Goal: Task Accomplishment & Management: Complete application form

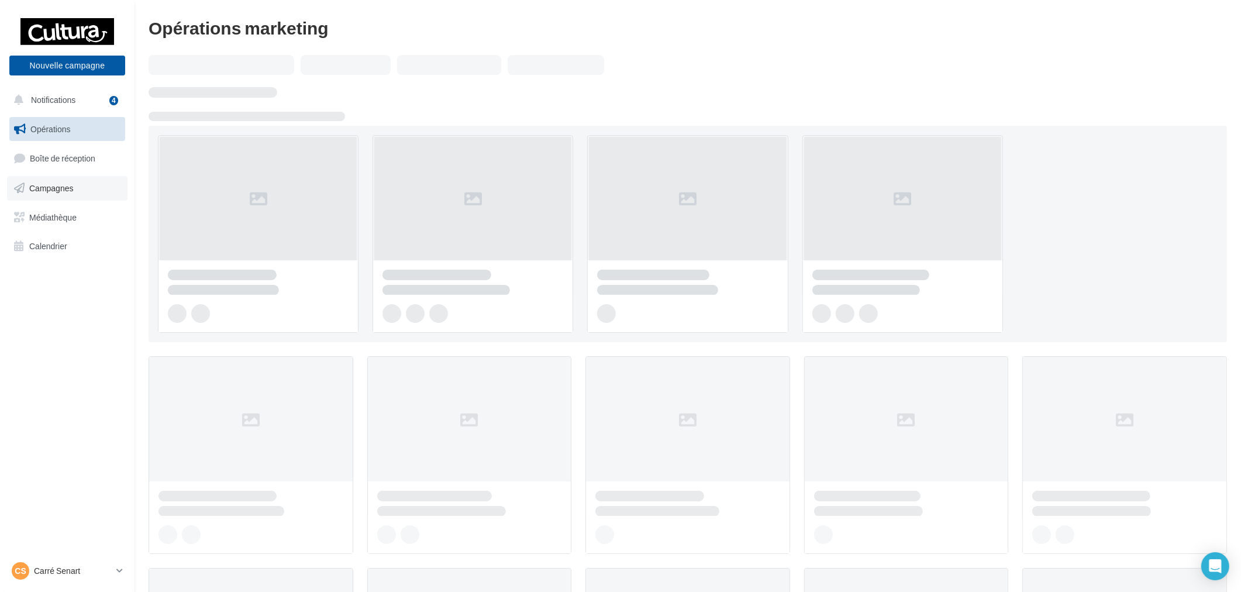
click at [84, 194] on link "Campagnes" at bounding box center [67, 188] width 121 height 25
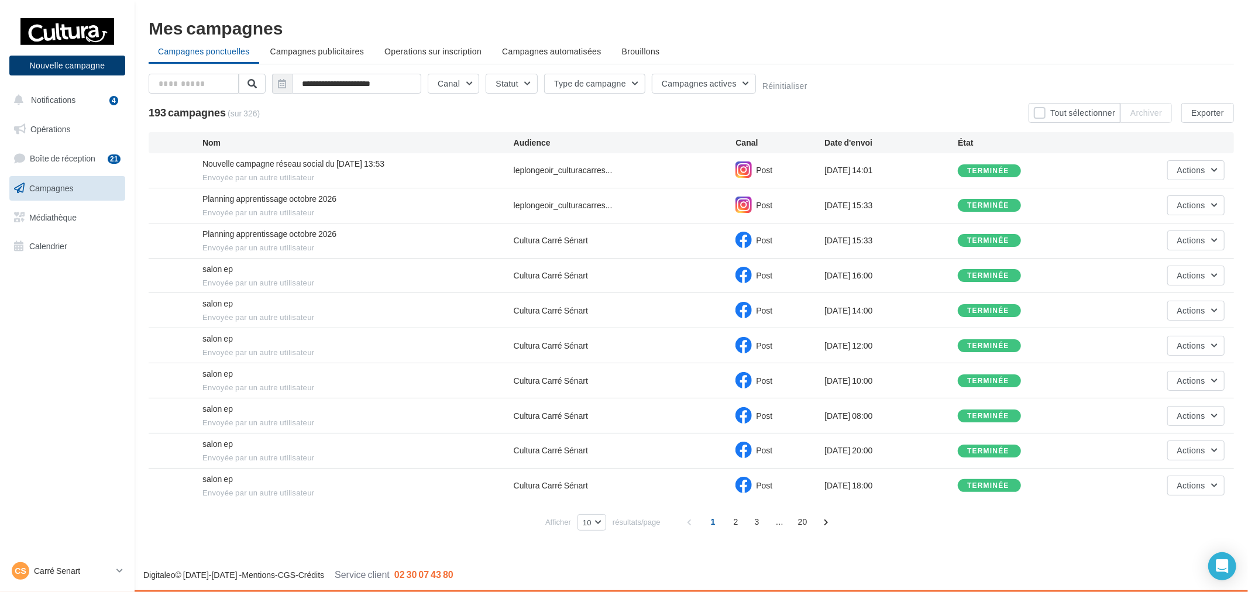
click at [65, 57] on button "Nouvelle campagne" at bounding box center [67, 66] width 116 height 20
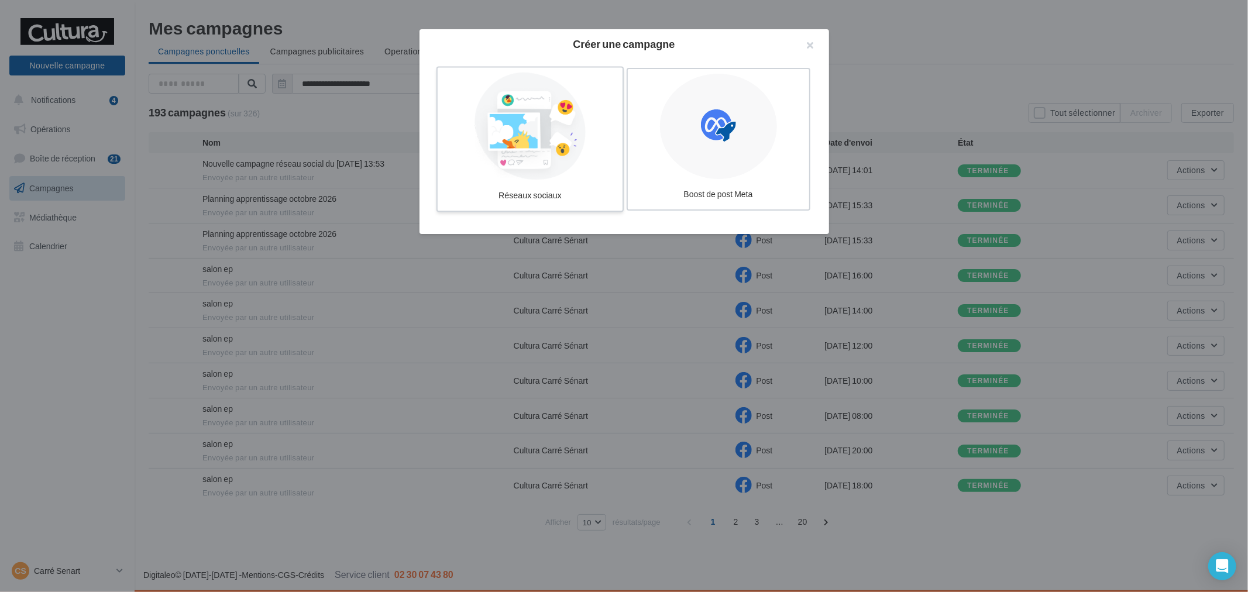
click at [615, 154] on div at bounding box center [529, 127] width 175 height 108
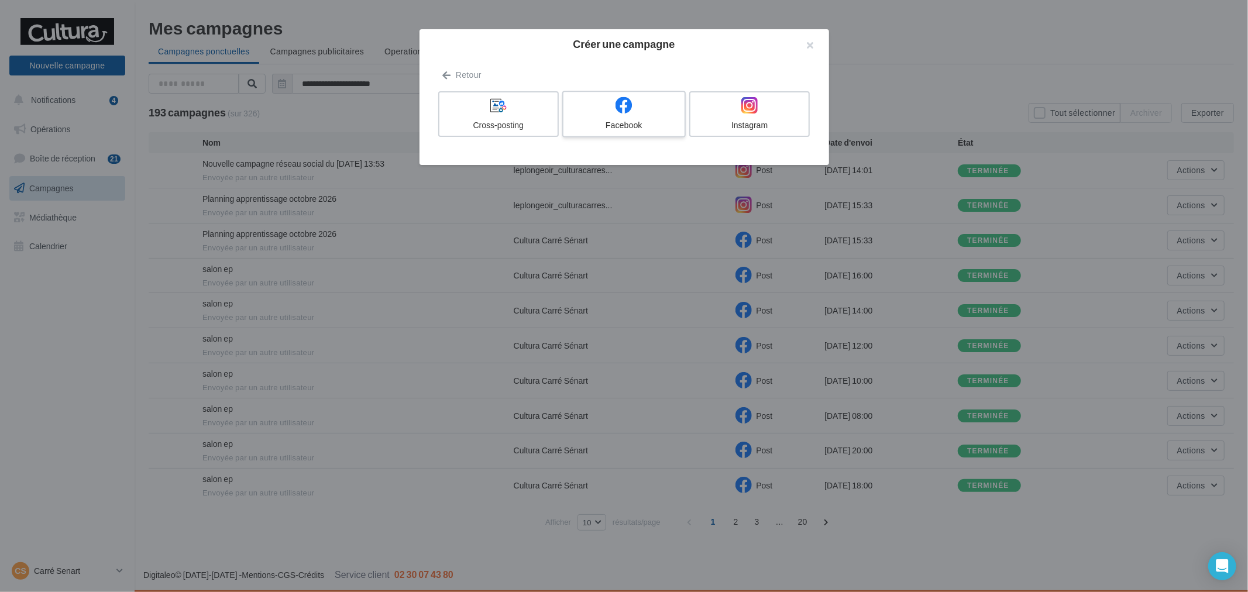
click at [591, 113] on div at bounding box center [623, 106] width 111 height 18
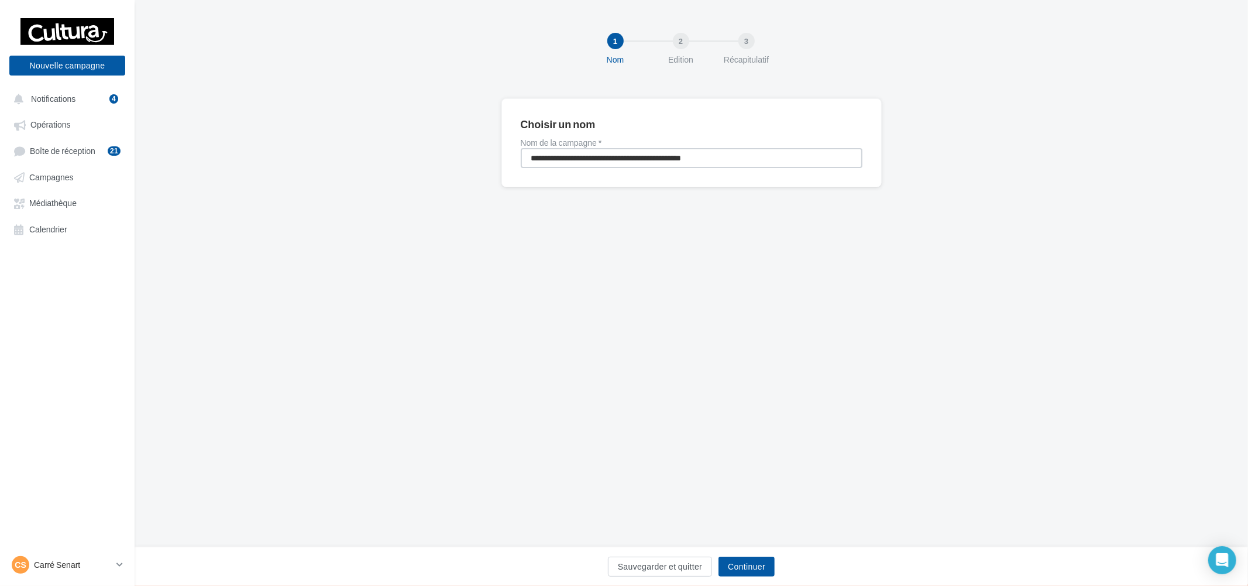
drag, startPoint x: 518, startPoint y: 167, endPoint x: 390, endPoint y: 164, distance: 128.7
click at [390, 164] on div "**********" at bounding box center [691, 161] width 1113 height 126
type input "**********"
click at [756, 565] on button "Continuer" at bounding box center [746, 566] width 56 height 20
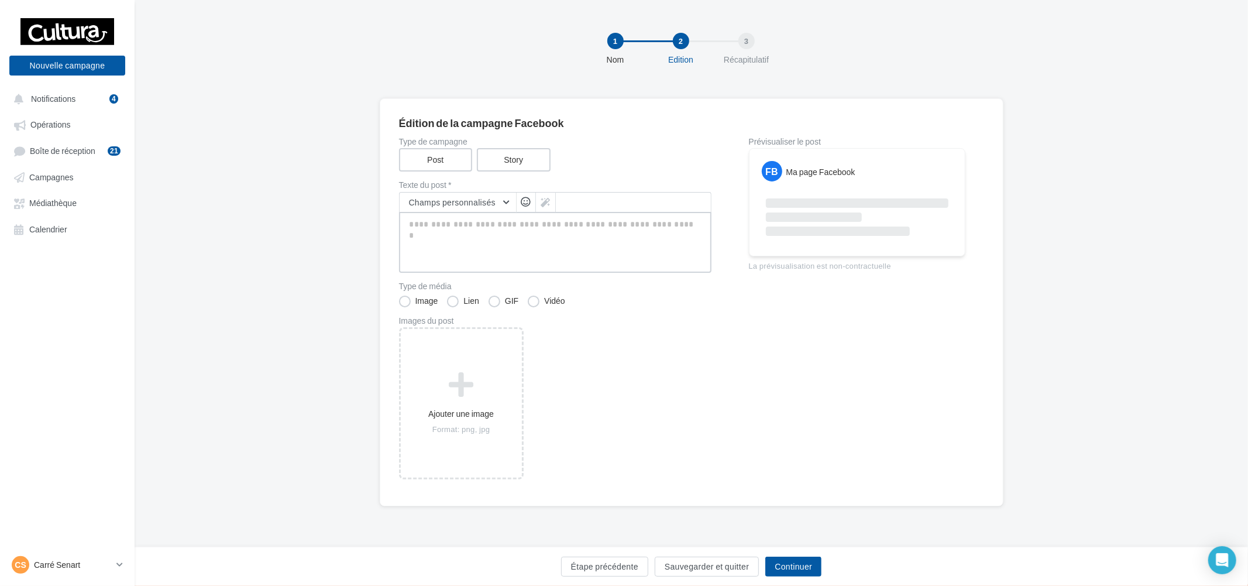
click at [470, 221] on textarea at bounding box center [555, 242] width 312 height 61
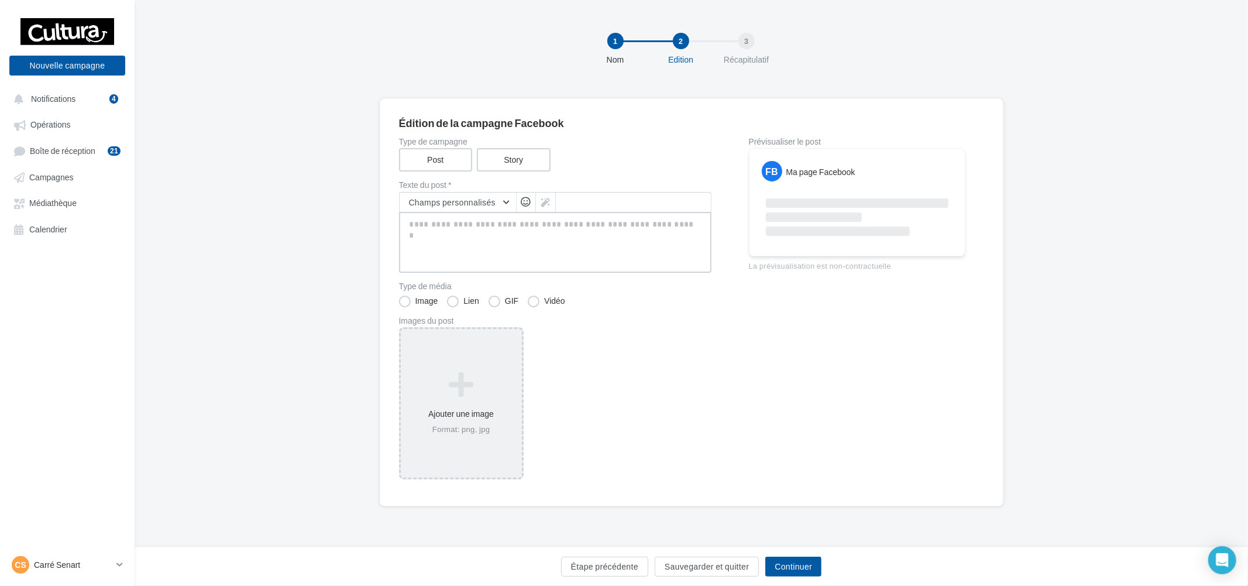
paste textarea "**********"
type textarea "**********"
click at [472, 415] on div "Ajouter une image Format: png, jpg" at bounding box center [461, 403] width 121 height 75
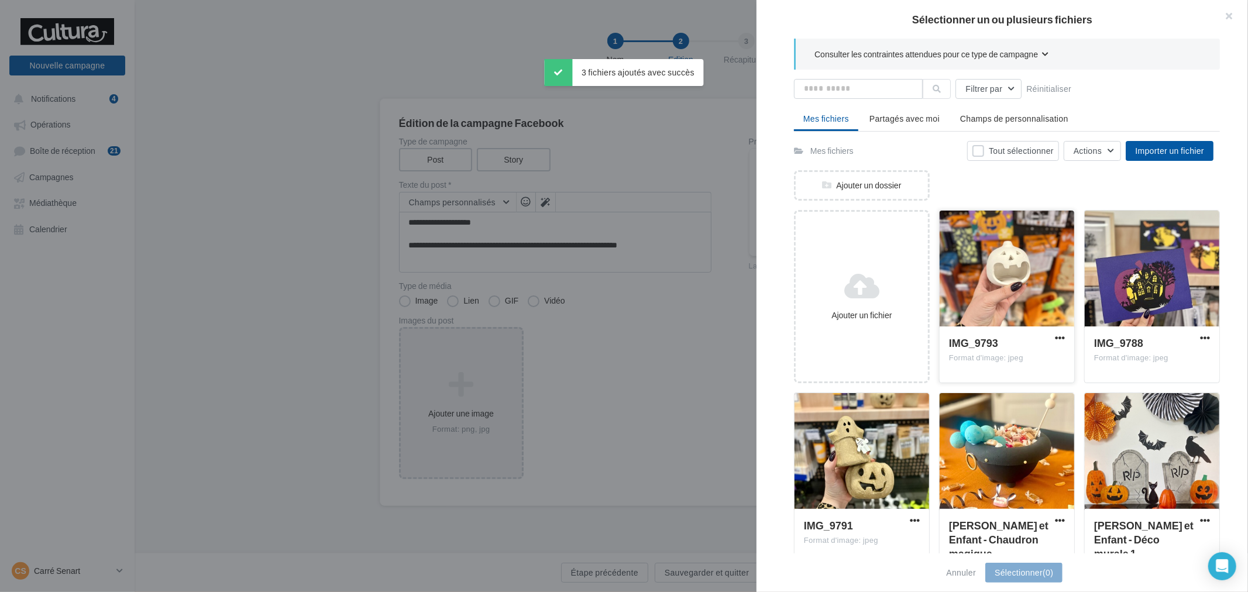
click at [996, 282] on div at bounding box center [1006, 269] width 135 height 117
click at [1166, 274] on div at bounding box center [1152, 269] width 135 height 117
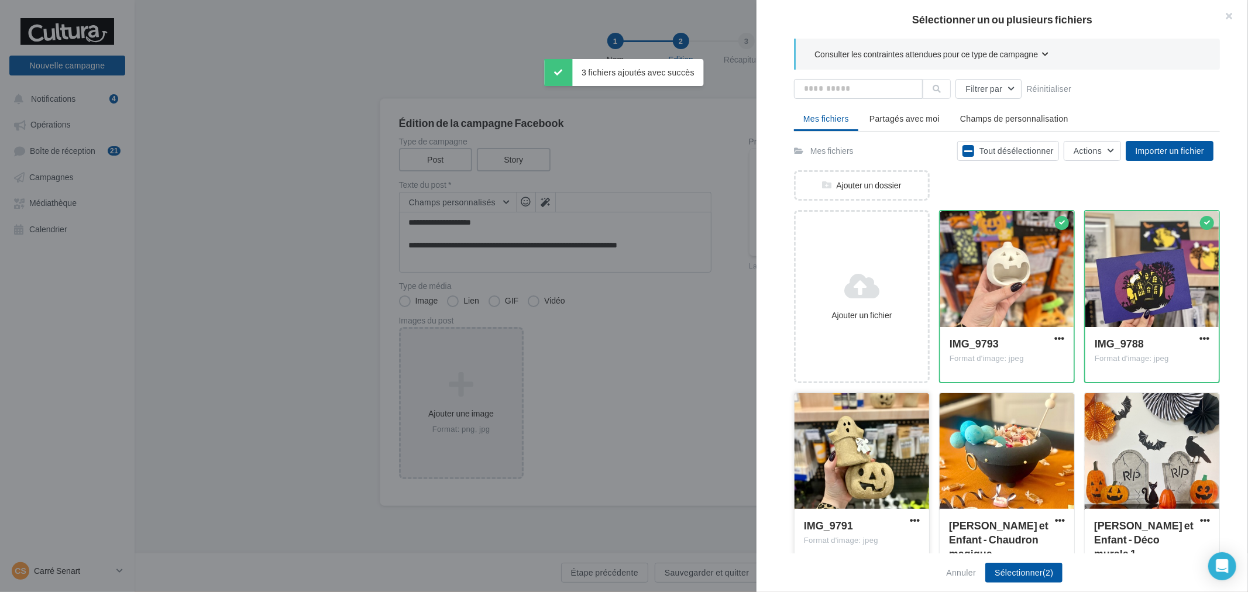
click at [846, 464] on div at bounding box center [861, 451] width 135 height 117
click at [1055, 574] on button "Sélectionner (3)" at bounding box center [1023, 573] width 77 height 20
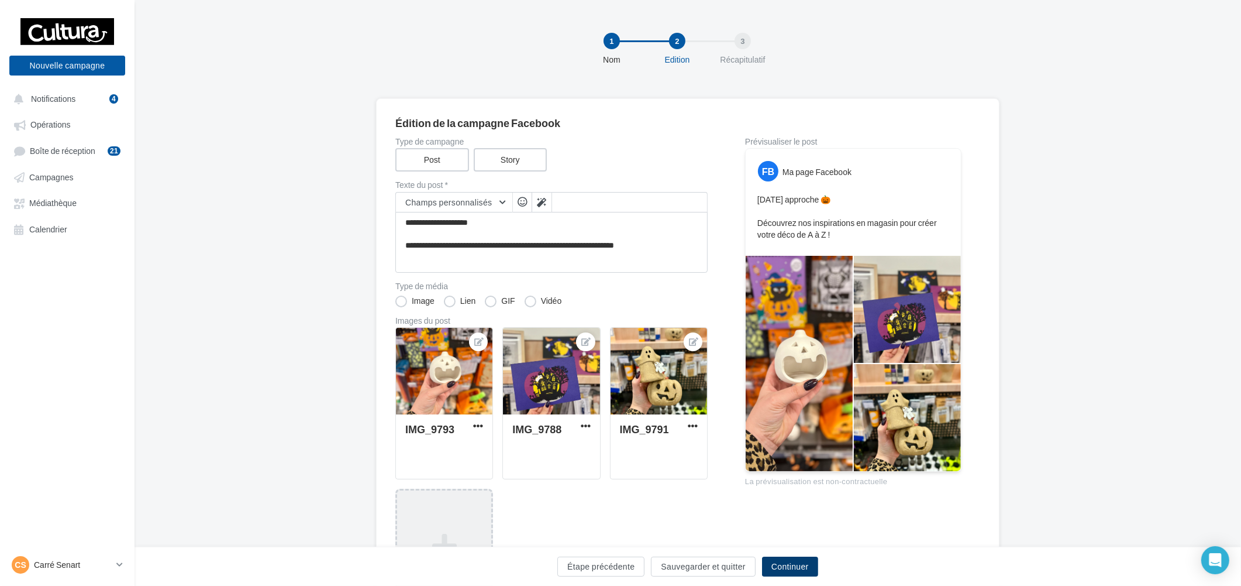
click at [798, 560] on button "Continuer" at bounding box center [790, 566] width 56 height 20
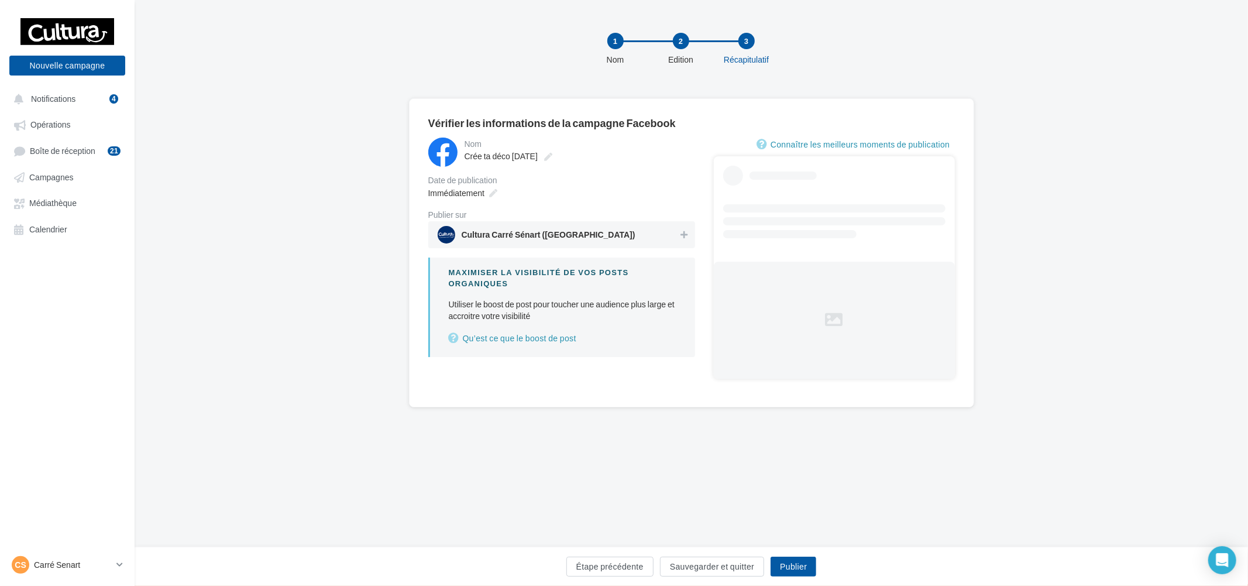
click at [600, 234] on span "Cultura Carré Sénart (Lieusaint)" at bounding box center [558, 235] width 241 height 18
click at [492, 197] on div "Immédiatement" at bounding box center [462, 192] width 76 height 17
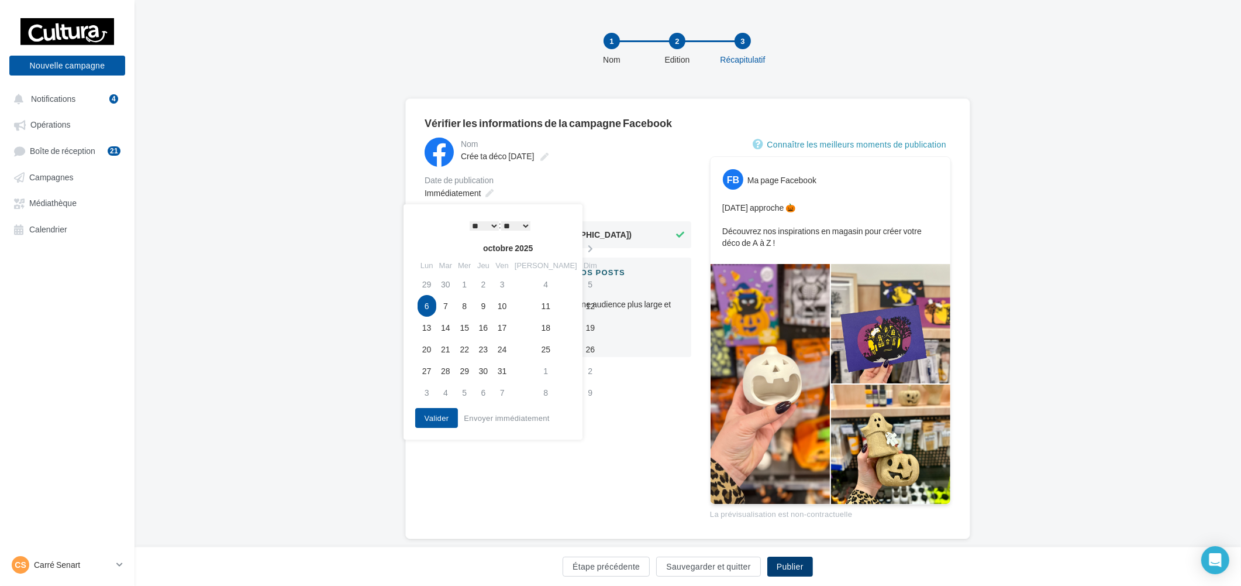
click at [811, 572] on button "Publier" at bounding box center [790, 566] width 46 height 20
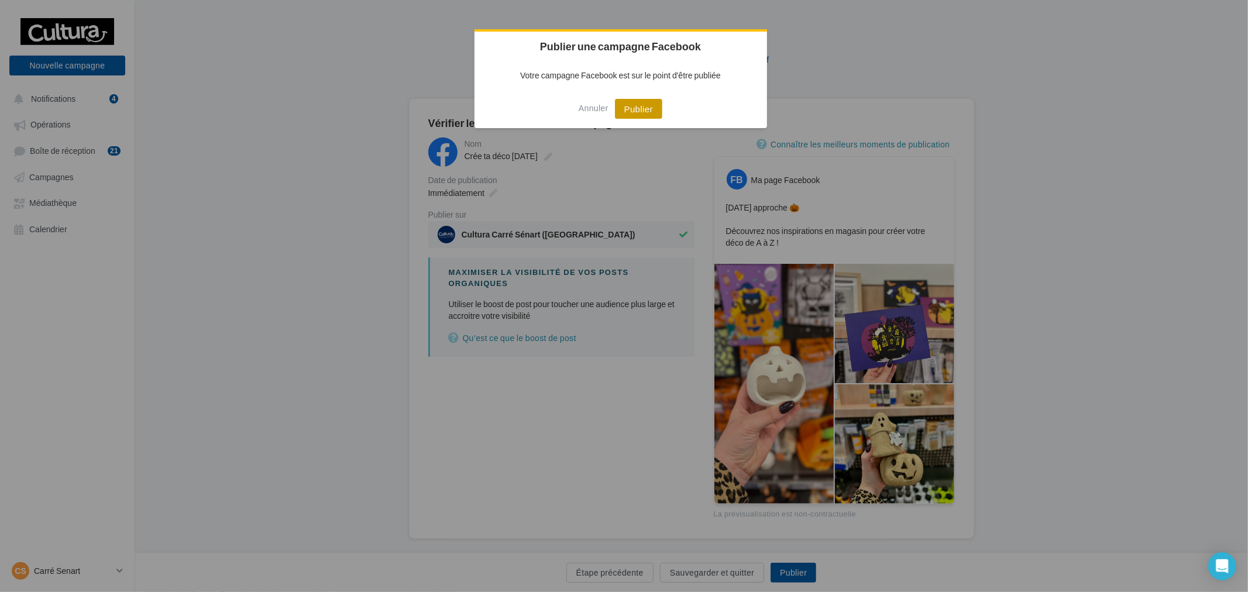
click at [640, 110] on button "Publier" at bounding box center [638, 109] width 47 height 20
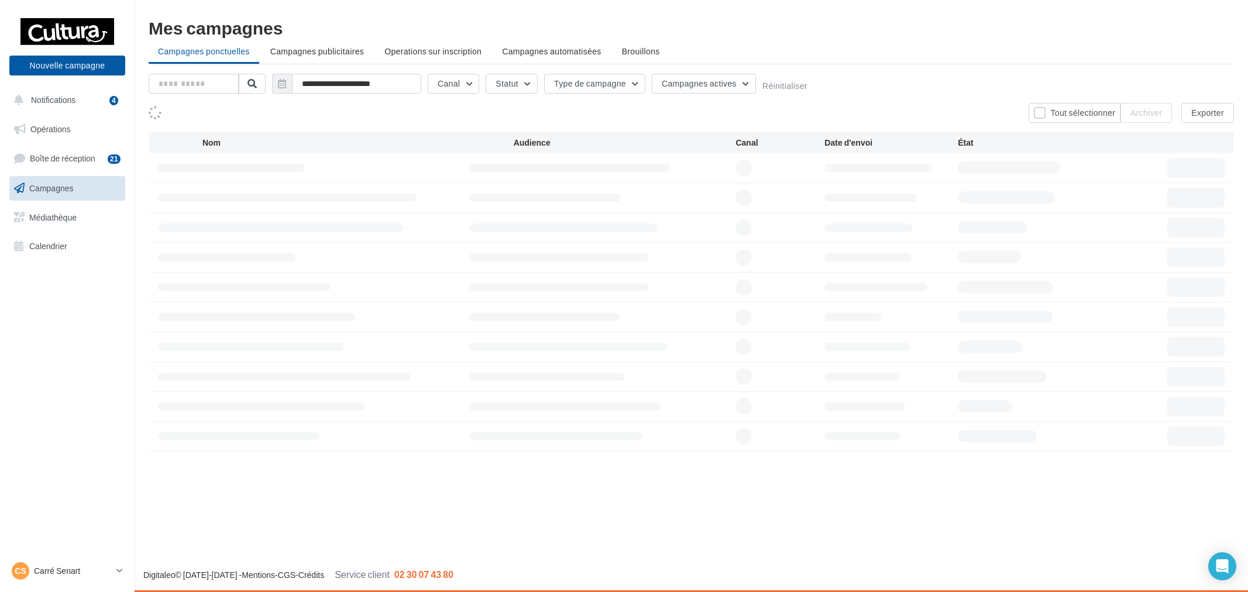
click at [74, 577] on div "[PERSON_NAME] [PERSON_NAME] [EMAIL_ADDRESS][DOMAIN_NAME]" at bounding box center [62, 571] width 100 height 18
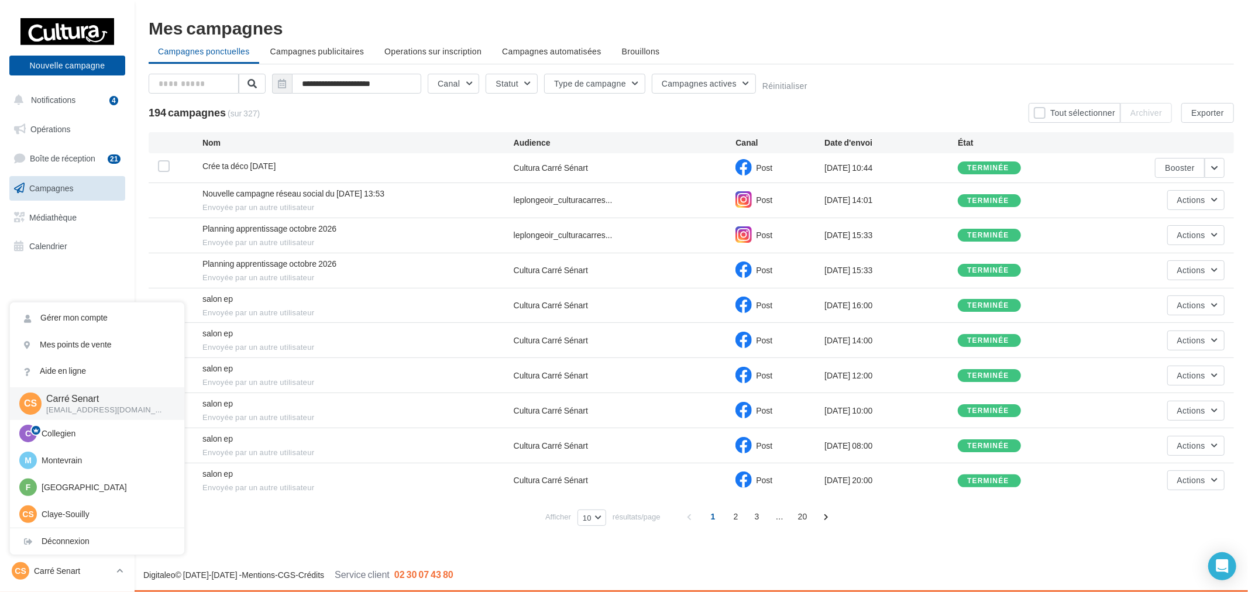
scroll to position [81, 0]
click at [81, 489] on p "Pince Vent" at bounding box center [106, 487] width 129 height 12
